Goal: Check status: Check status

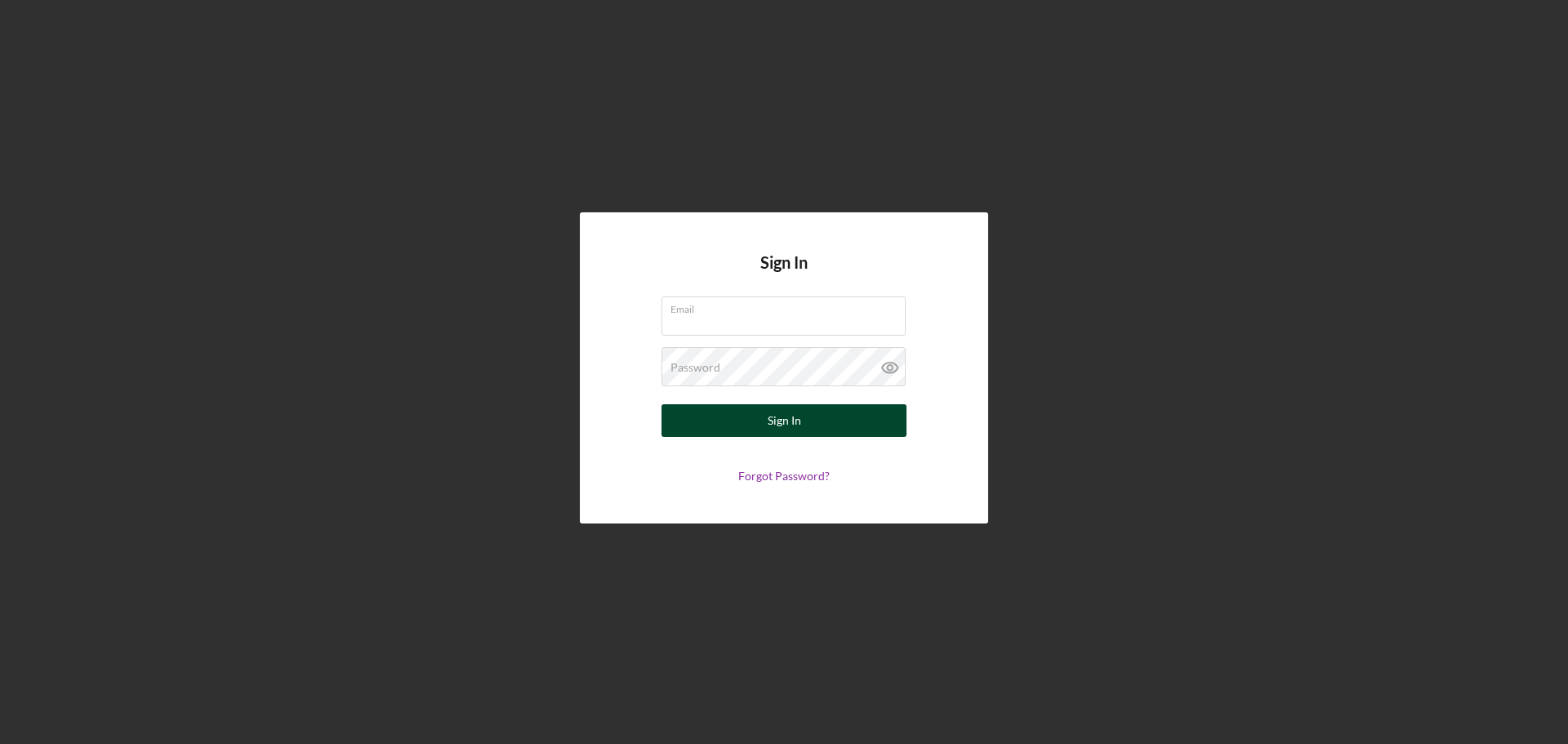
type input "[PERSON_NAME][EMAIL_ADDRESS][DOMAIN_NAME]"
click at [705, 432] on button "Sign In" at bounding box center [784, 420] width 245 height 33
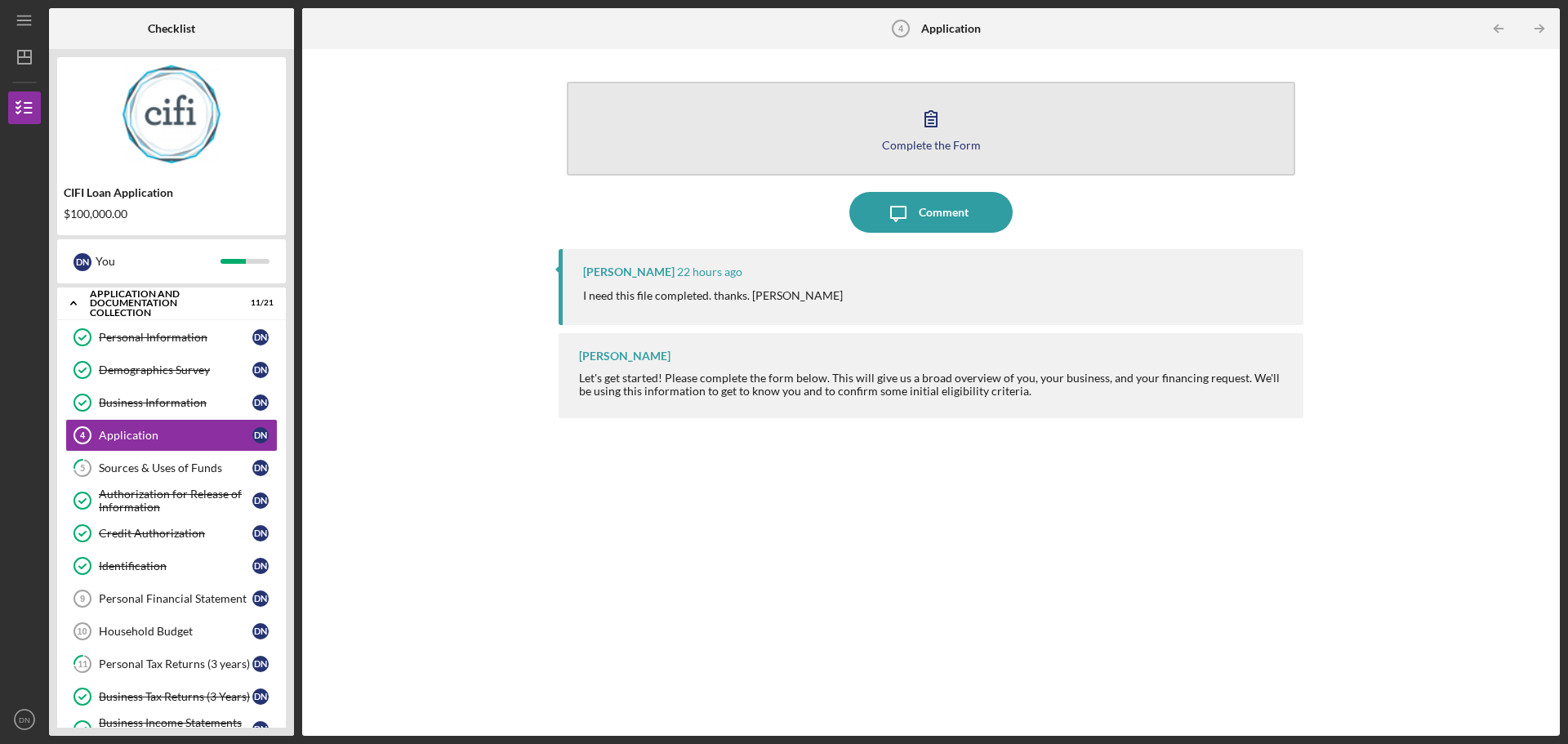
click at [931, 136] on icon "button" at bounding box center [931, 118] width 41 height 41
